Goal: Task Accomplishment & Management: Manage account settings

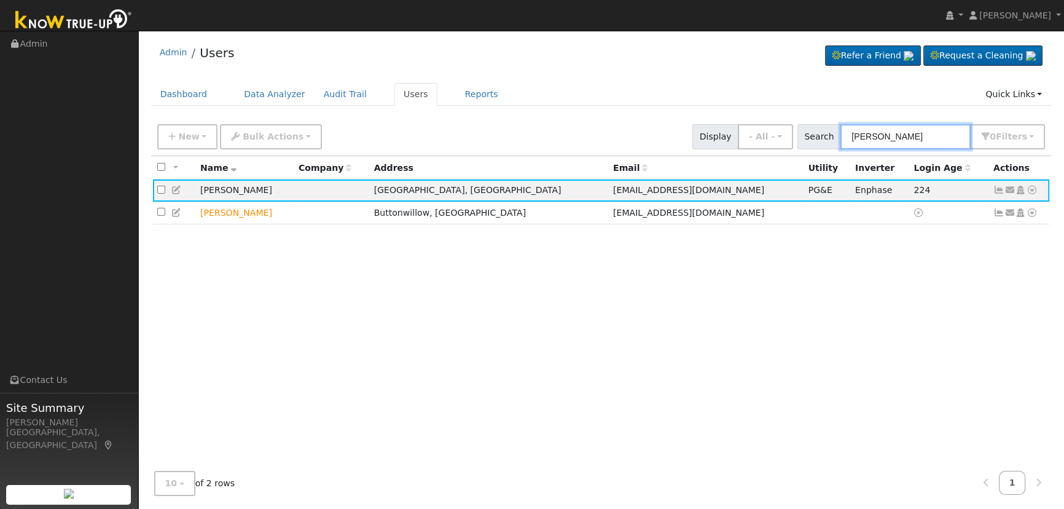
click at [927, 142] on input "[PERSON_NAME]" at bounding box center [905, 136] width 130 height 25
click at [926, 142] on input "[PERSON_NAME]" at bounding box center [905, 136] width 130 height 25
paste input "[PERSON_NAME]"
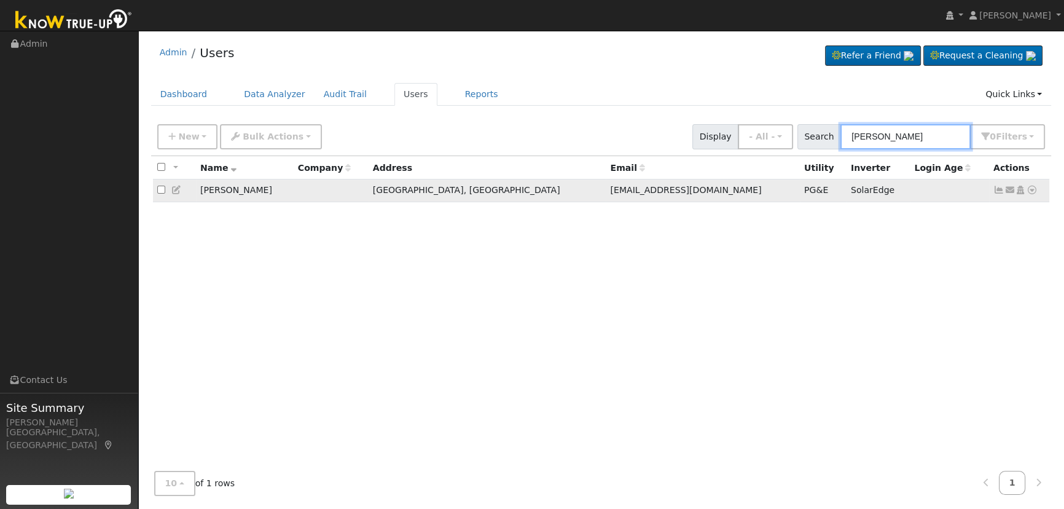
type input "[PERSON_NAME]"
click at [993, 193] on icon at bounding box center [998, 189] width 11 height 9
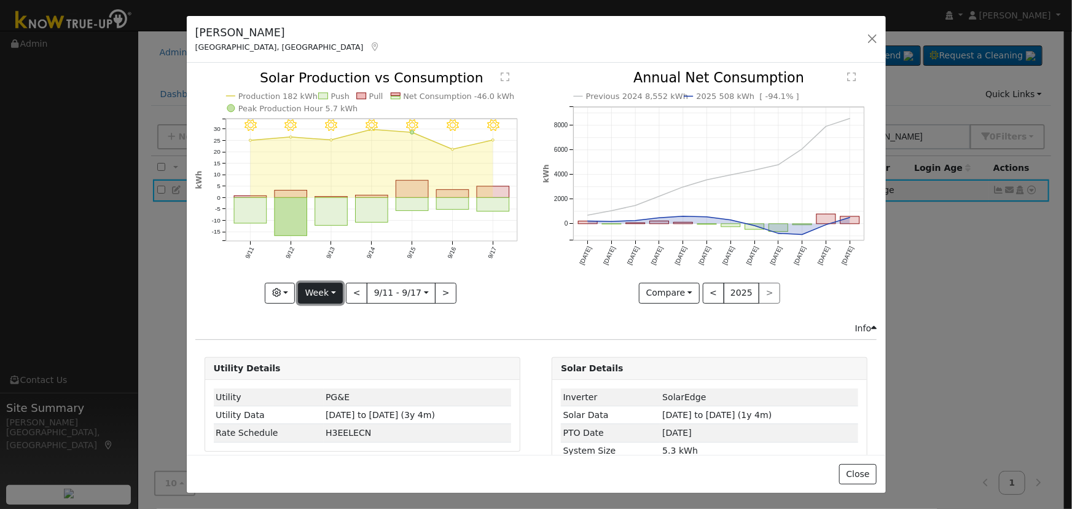
click at [331, 285] on button "Week" at bounding box center [320, 293] width 45 height 21
click at [337, 364] on link "Year" at bounding box center [340, 369] width 85 height 17
type input "[DATE]"
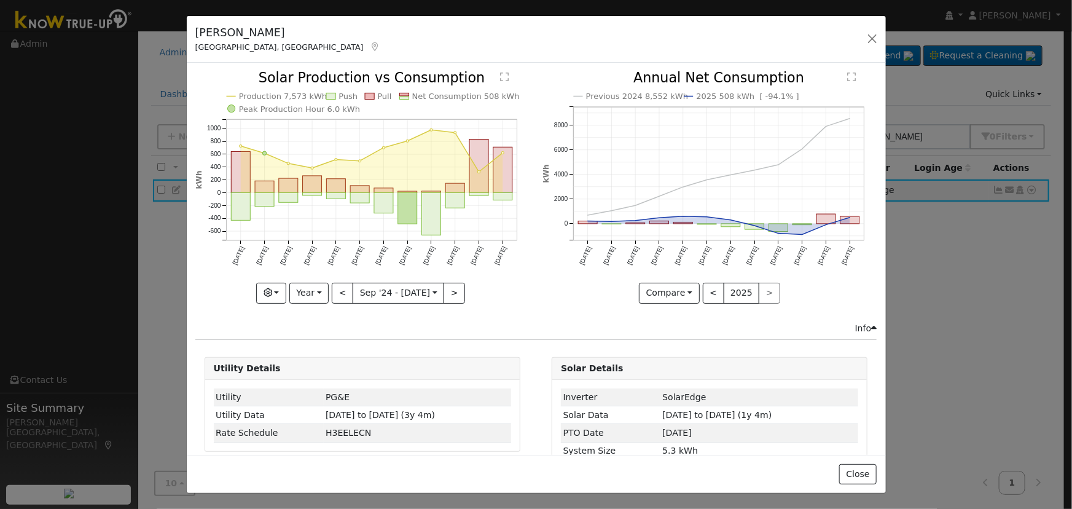
click at [273, 283] on div "Production 7,573 kWh Push Pull Net Consumption 508 kWh Peak Production Hour 6.0…" at bounding box center [362, 187] width 334 height 232
click at [275, 284] on button "button" at bounding box center [271, 293] width 30 height 21
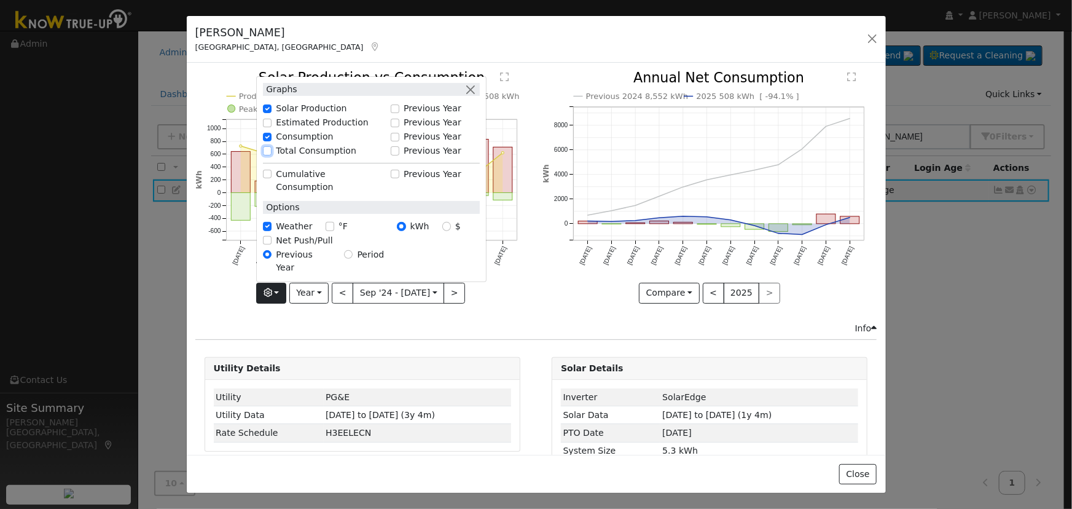
click at [271, 155] on input "Total Consumption" at bounding box center [267, 150] width 9 height 9
checkbox input "true"
click at [475, 96] on button "button" at bounding box center [470, 89] width 13 height 13
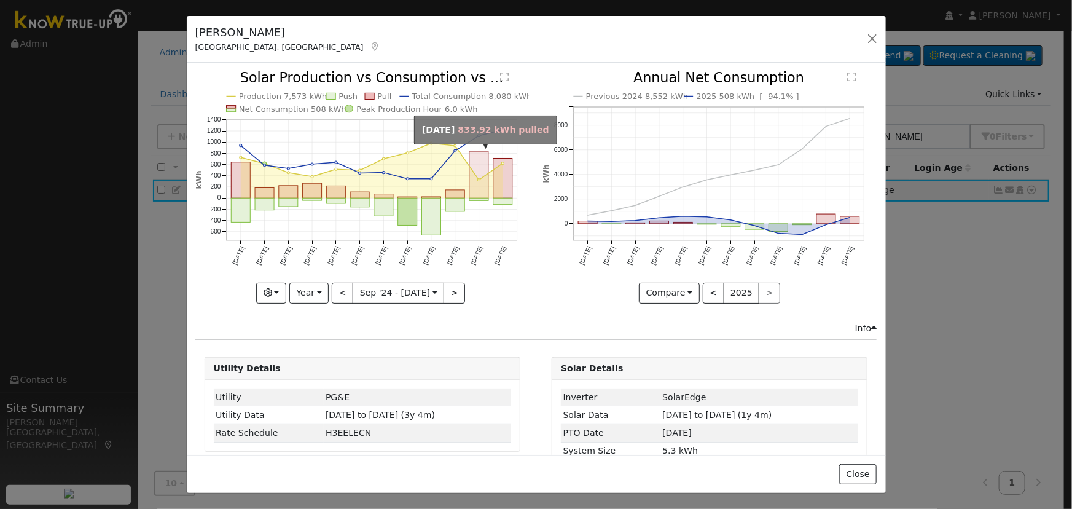
click at [474, 184] on rect "onclick=""" at bounding box center [478, 175] width 19 height 47
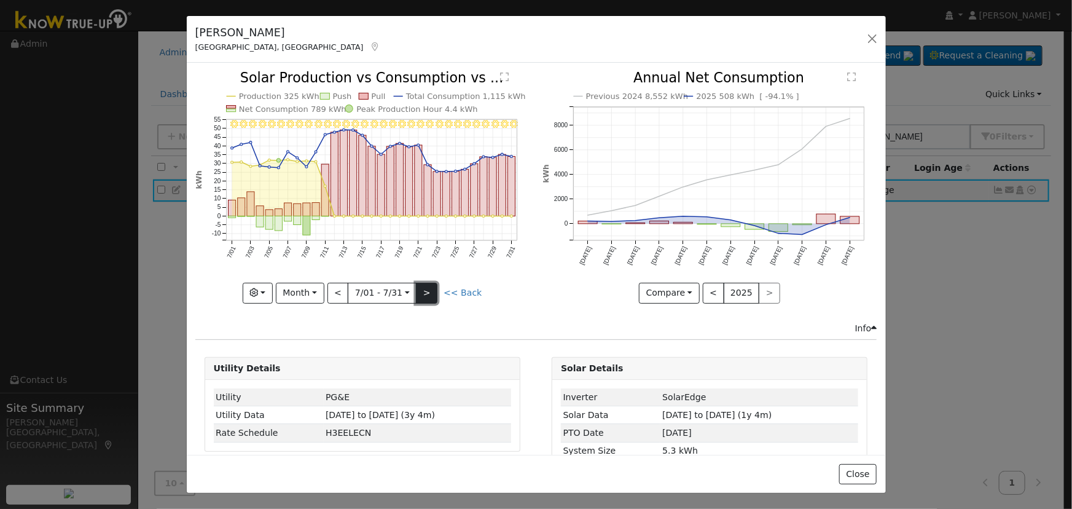
click at [424, 283] on button ">" at bounding box center [426, 293] width 21 height 21
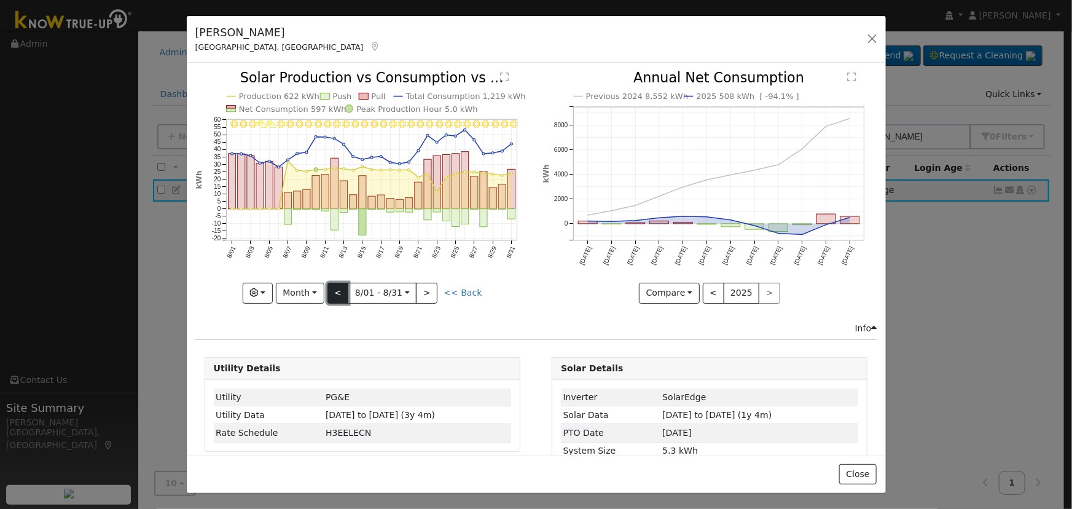
click at [343, 286] on button "<" at bounding box center [337, 293] width 21 height 21
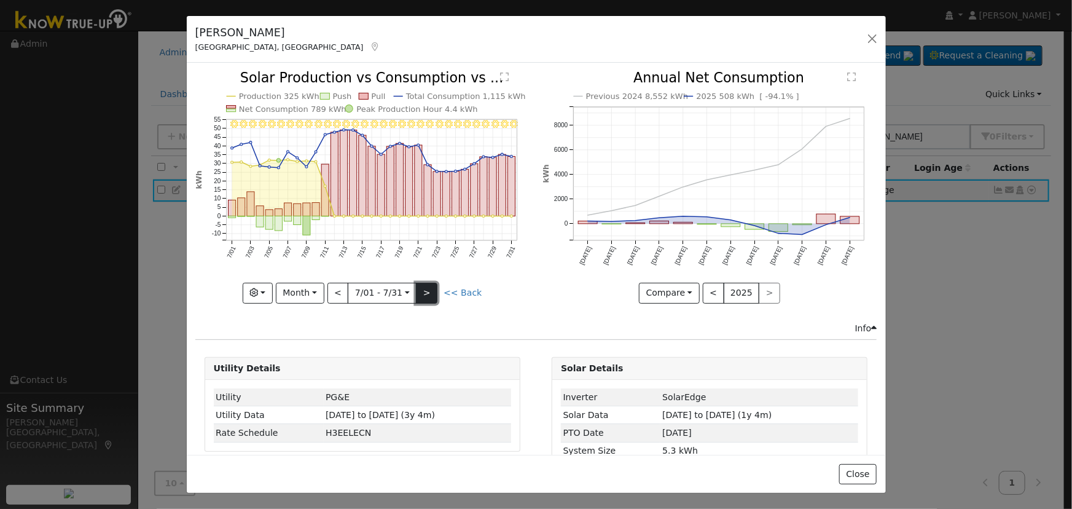
click at [420, 288] on button ">" at bounding box center [426, 293] width 21 height 21
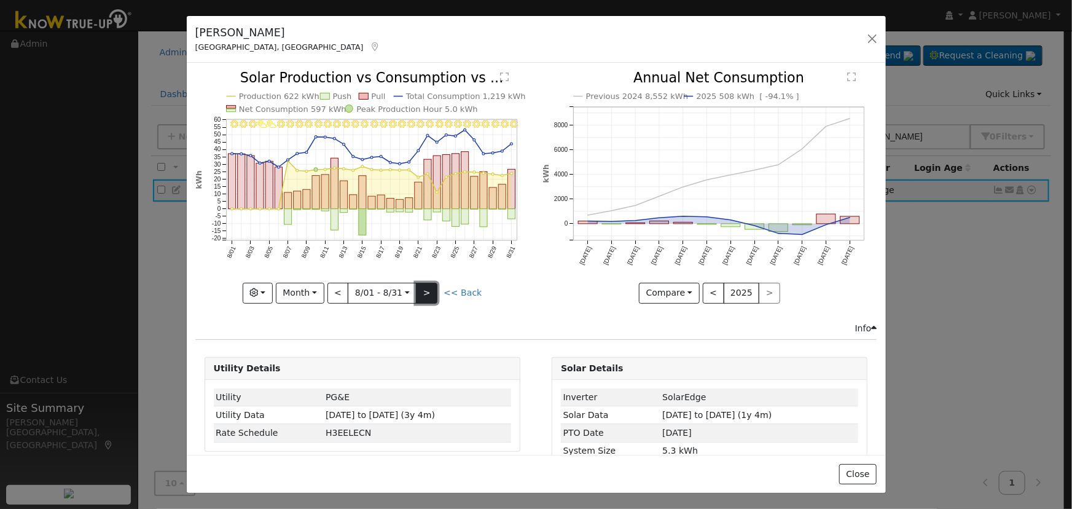
click at [420, 288] on button ">" at bounding box center [426, 293] width 21 height 21
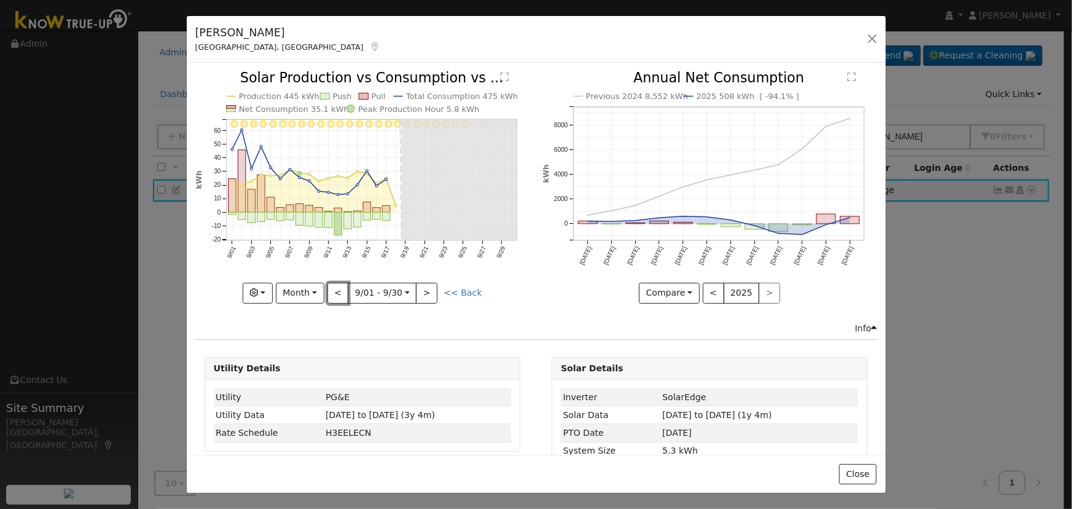
click at [333, 284] on button "<" at bounding box center [337, 293] width 21 height 21
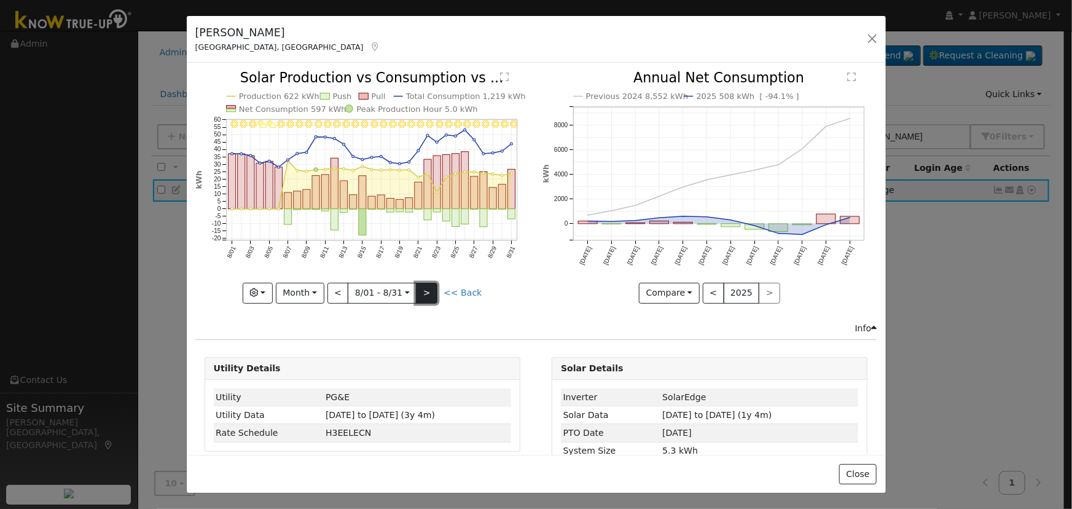
click at [427, 286] on button ">" at bounding box center [426, 293] width 21 height 21
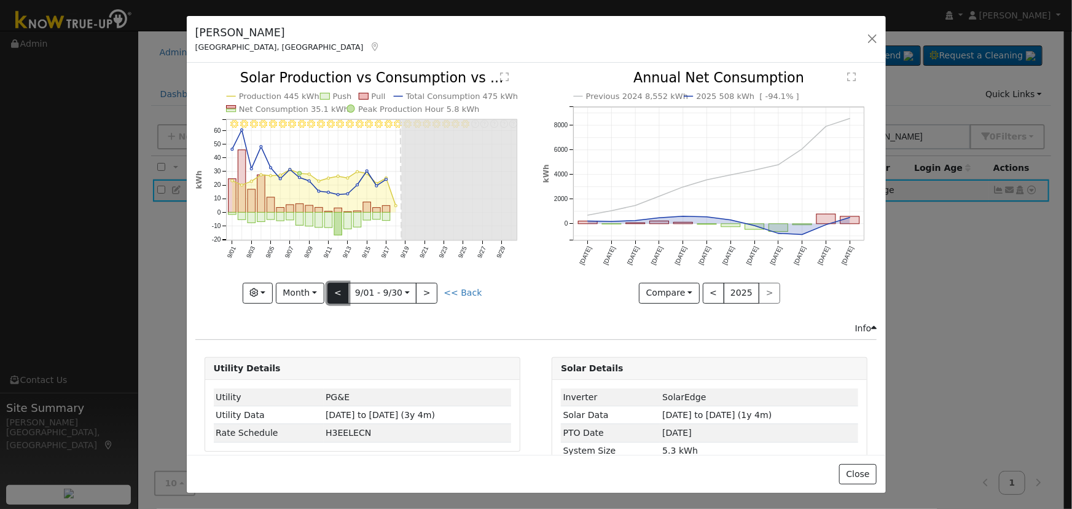
click at [332, 284] on button "<" at bounding box center [337, 293] width 21 height 21
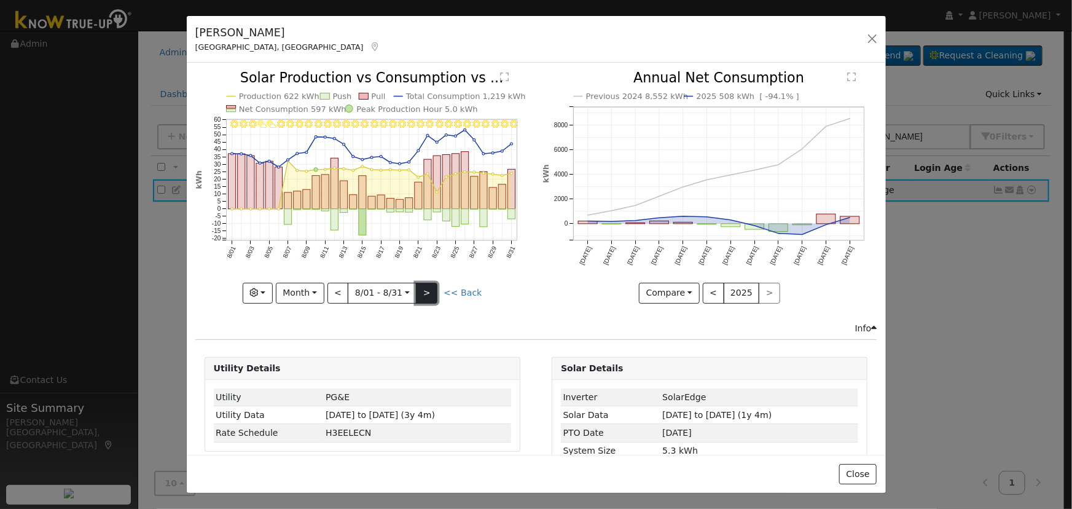
click at [423, 283] on button ">" at bounding box center [426, 293] width 21 height 21
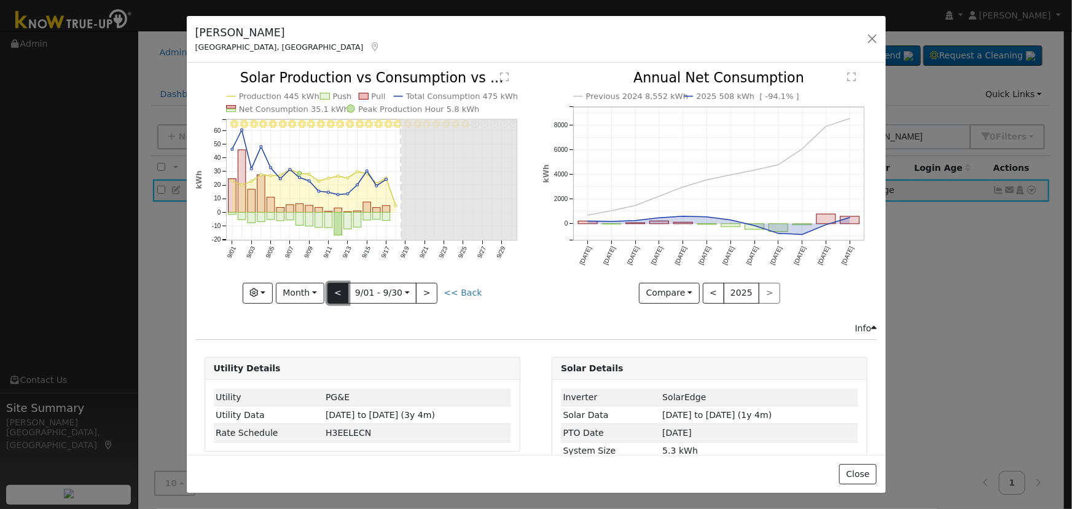
click at [338, 292] on button "<" at bounding box center [337, 293] width 21 height 21
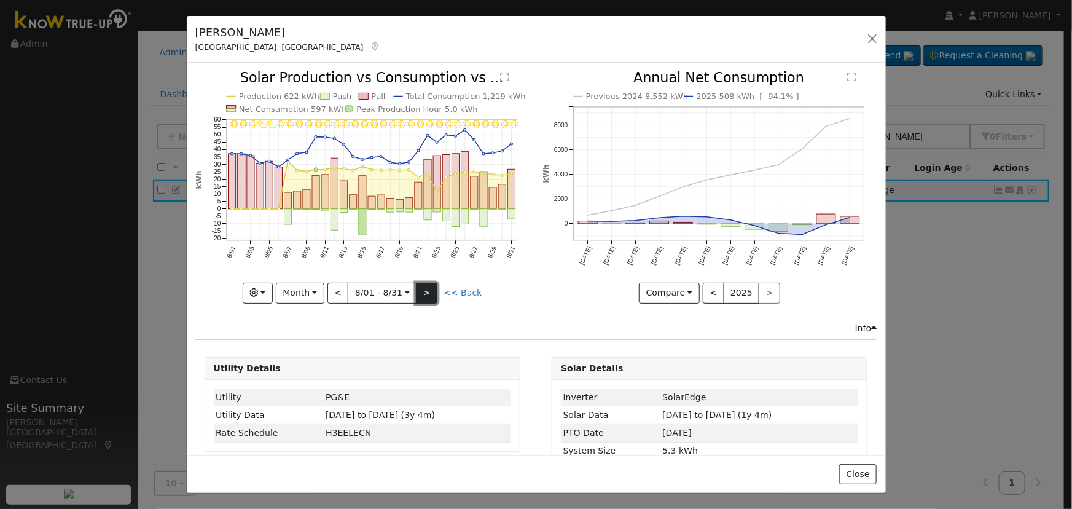
click at [421, 287] on button ">" at bounding box center [426, 293] width 21 height 21
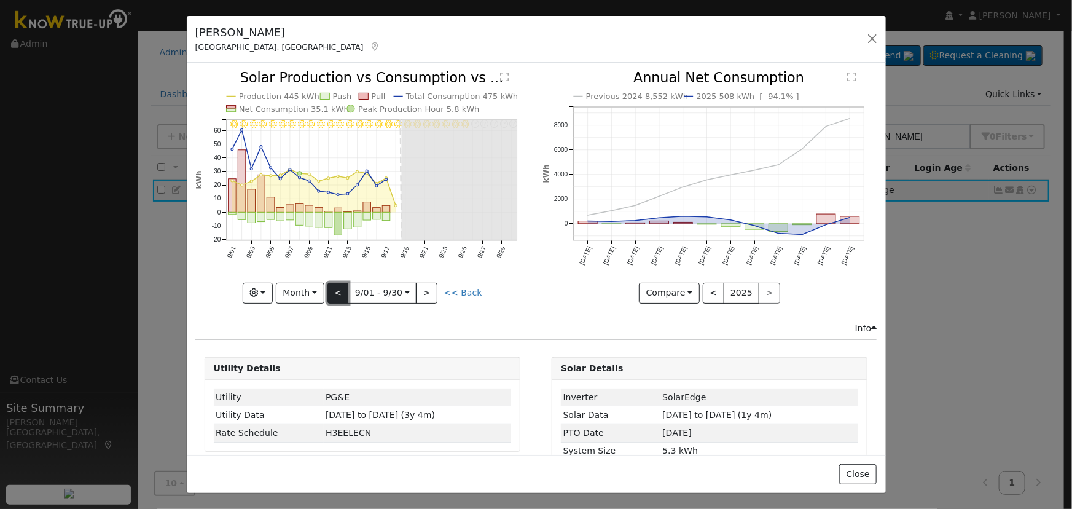
click at [342, 287] on button "<" at bounding box center [337, 293] width 21 height 21
type input "[DATE]"
